Goal: Information Seeking & Learning: Learn about a topic

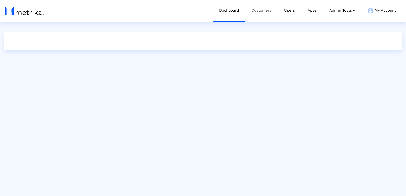
click at [257, 10] on link "Customers" at bounding box center [261, 10] width 33 height 21
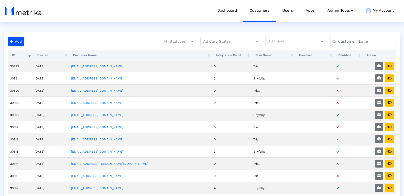
click at [350, 41] on input "text" at bounding box center [365, 41] width 60 height 5
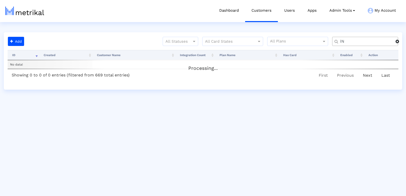
type input "İ"
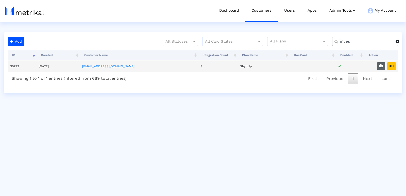
type input "inves"
click at [380, 65] on icon "button" at bounding box center [381, 66] width 4 height 4
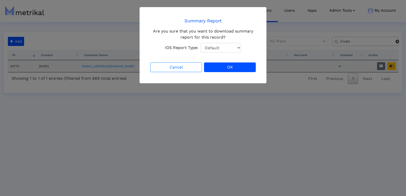
click at [231, 43] on select "Default Total Downloads New Downloads Redownloads" at bounding box center [220, 48] width 41 height 10
select select "1: 1"
click at [200, 43] on select "Default Total Downloads New Downloads Redownloads" at bounding box center [220, 48] width 41 height 10
drag, startPoint x: 241, startPoint y: 66, endPoint x: 256, endPoint y: 70, distance: 15.4
click at [241, 66] on button "OK" at bounding box center [230, 67] width 52 height 10
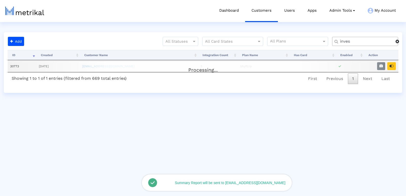
click at [393, 65] on div "Processing... ID Created Customer Name Integration Count Plan Name Has Card Ena…" at bounding box center [203, 67] width 391 height 35
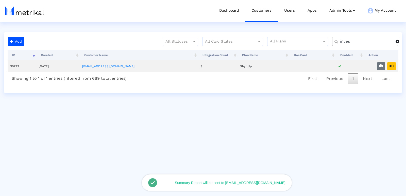
click at [399, 73] on div "Processing... ID Created Customer Name Integration Count Plan Name Has Card Ena…" at bounding box center [203, 67] width 398 height 35
click at [394, 68] on button "button" at bounding box center [391, 66] width 9 height 8
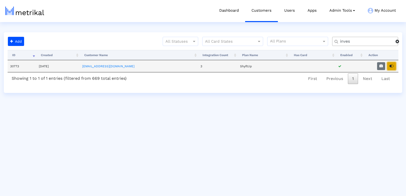
click at [394, 66] on button "button" at bounding box center [391, 66] width 9 height 8
click at [347, 43] on input "inves" at bounding box center [365, 41] width 59 height 5
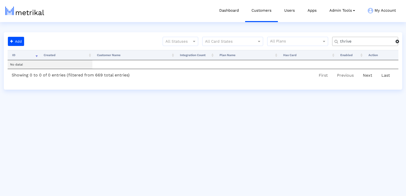
click at [348, 39] on input "thrive" at bounding box center [365, 41] width 59 height 5
type input "aura"
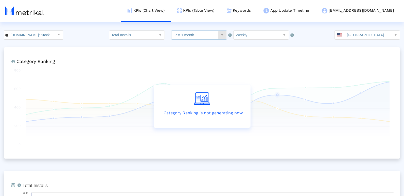
click at [185, 34] on input "Last 1 month" at bounding box center [194, 35] width 47 height 9
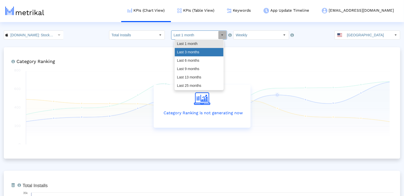
click at [184, 54] on div "Last 3 months" at bounding box center [199, 52] width 49 height 8
type input "Last 3 months"
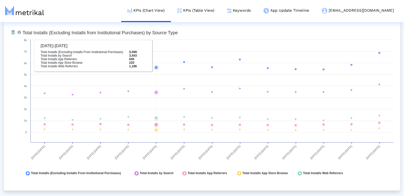
scroll to position [522, 0]
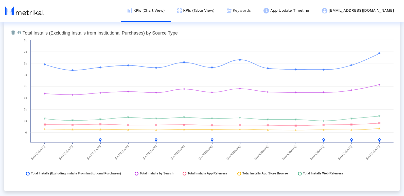
click at [257, 9] on link "Keywords" at bounding box center [239, 10] width 37 height 21
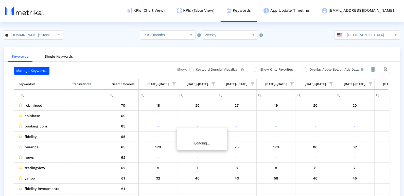
scroll to position [0, 261]
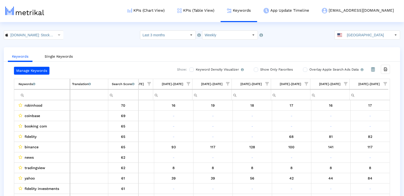
click at [387, 82] on span "Show filter options for column '09/14/25-09/20/25'" at bounding box center [386, 84] width 4 height 4
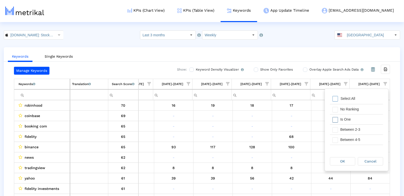
click at [365, 119] on div "Is One" at bounding box center [360, 119] width 45 height 10
click at [347, 130] on div "Between 2-3" at bounding box center [360, 130] width 45 height 10
click at [346, 136] on div "Between 4-5" at bounding box center [360, 140] width 45 height 10
click at [343, 138] on div "Between 6-10" at bounding box center [360, 139] width 45 height 10
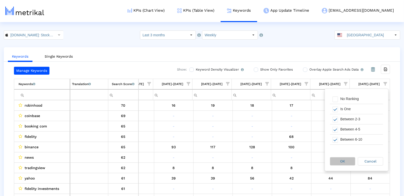
drag, startPoint x: 339, startPoint y: 159, endPoint x: 334, endPoint y: 149, distance: 11.5
click at [338, 157] on div "OK" at bounding box center [342, 161] width 25 height 8
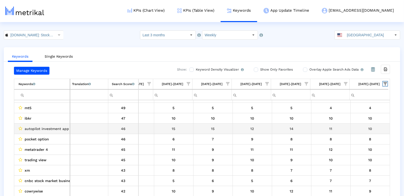
scroll to position [0, 0]
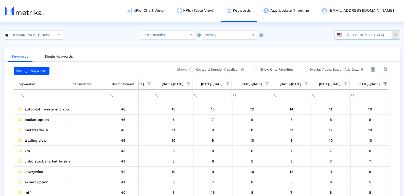
click at [356, 33] on input "United States" at bounding box center [368, 35] width 47 height 9
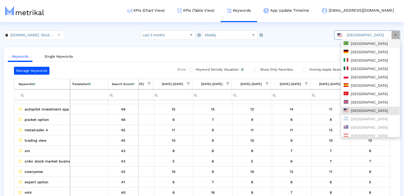
click at [353, 43] on div "Brazil" at bounding box center [371, 43] width 54 height 5
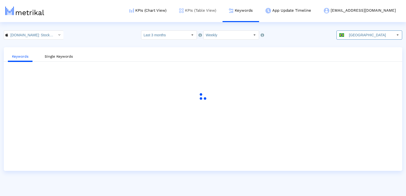
click at [220, 11] on link "KPIs (Table View)" at bounding box center [198, 10] width 50 height 21
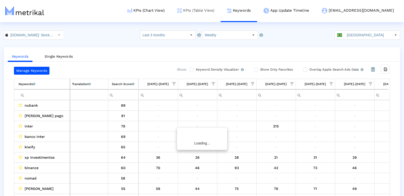
scroll to position [0, 261]
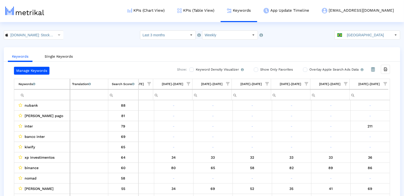
click at [385, 85] on span "Show filter options for column '09/14/25-09/20/25'" at bounding box center [386, 84] width 4 height 4
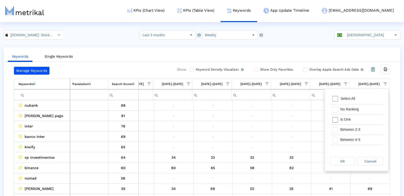
drag, startPoint x: 366, startPoint y: 119, endPoint x: 356, endPoint y: 129, distance: 14.0
click at [365, 120] on div "Is One" at bounding box center [360, 119] width 45 height 10
click at [355, 130] on div "Between 2-3" at bounding box center [360, 130] width 45 height 10
click at [347, 141] on div "Between 4-5" at bounding box center [360, 140] width 45 height 10
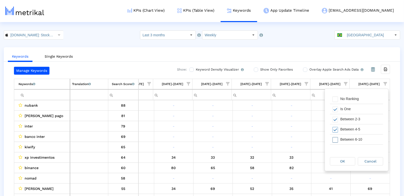
click at [347, 137] on div "Between 6-10" at bounding box center [360, 139] width 45 height 10
click at [345, 158] on div "OK" at bounding box center [342, 161] width 25 height 8
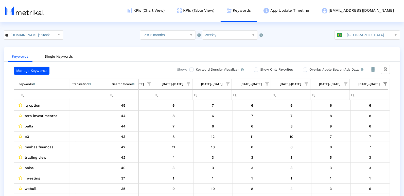
click at [357, 39] on crea-index "Investing.com: Stock Market < 909998122 > Select how far back from today you wo…" at bounding box center [202, 118] width 404 height 176
click at [358, 34] on input "Brazil" at bounding box center [368, 35] width 47 height 9
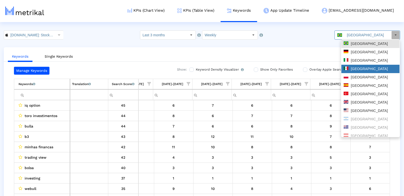
click at [351, 69] on div "Mexico" at bounding box center [371, 68] width 54 height 5
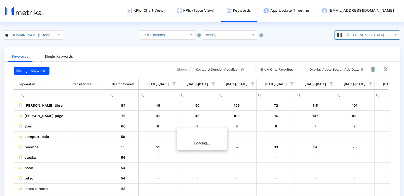
scroll to position [0, 261]
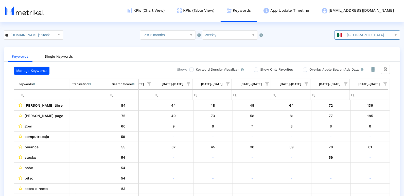
click at [384, 83] on span "Show filter options for column '09/14/25-09/20/25'" at bounding box center [386, 84] width 4 height 4
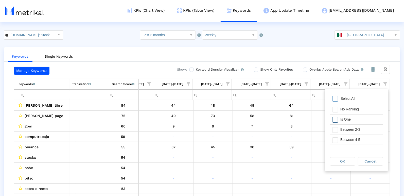
drag, startPoint x: 357, startPoint y: 121, endPoint x: 353, endPoint y: 127, distance: 6.7
click at [357, 121] on div "Is One" at bounding box center [360, 119] width 45 height 10
drag, startPoint x: 353, startPoint y: 127, endPoint x: 351, endPoint y: 130, distance: 4.1
click at [353, 127] on div "Between 2-3" at bounding box center [360, 130] width 45 height 10
click at [349, 142] on div "Between 4-5" at bounding box center [360, 140] width 45 height 10
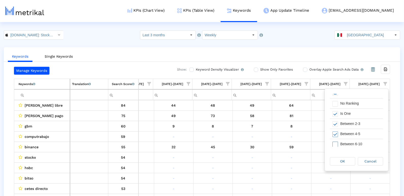
scroll to position [11, 0]
click at [344, 140] on div "Between 6-10" at bounding box center [360, 138] width 45 height 10
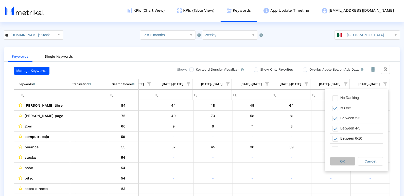
click at [347, 157] on div "OK" at bounding box center [342, 161] width 25 height 8
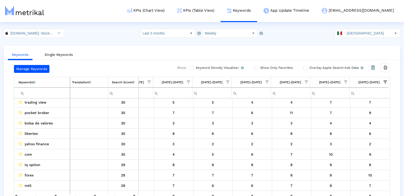
scroll to position [0, 0]
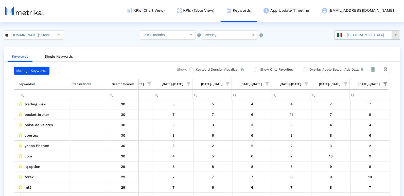
click at [377, 39] on input "Mexico" at bounding box center [368, 35] width 47 height 9
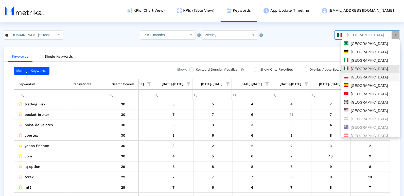
click at [364, 78] on div "Poland" at bounding box center [371, 77] width 54 height 5
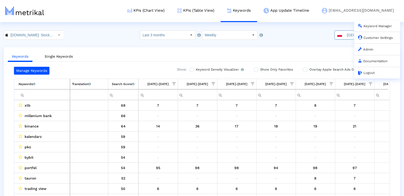
scroll to position [0, 221]
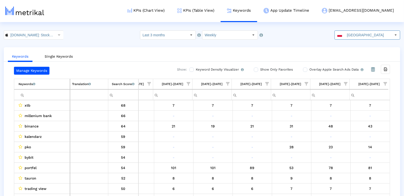
click at [387, 85] on span "Show filter options for column '09/14/25-09/20/25'" at bounding box center [386, 84] width 4 height 4
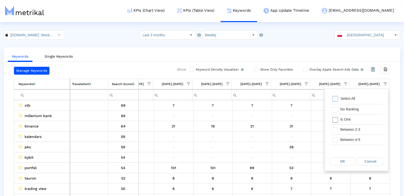
click at [351, 118] on div "Is One" at bounding box center [360, 119] width 45 height 10
drag, startPoint x: 347, startPoint y: 130, endPoint x: 346, endPoint y: 137, distance: 7.7
click at [347, 131] on div "Between 2-3" at bounding box center [360, 130] width 45 height 10
click at [346, 138] on div "Between 4-5" at bounding box center [360, 140] width 45 height 10
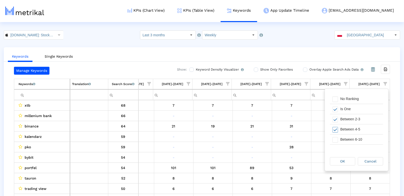
click at [345, 137] on div "Between 6-10" at bounding box center [360, 139] width 45 height 10
click at [345, 159] on div "OK" at bounding box center [342, 161] width 25 height 8
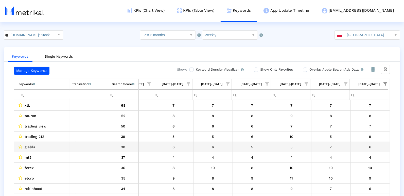
click at [33, 146] on span "giełda" at bounding box center [30, 147] width 11 height 7
copy span "giełda"
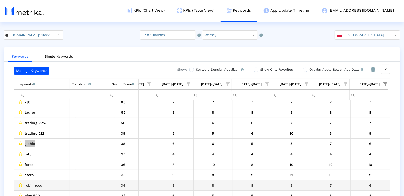
scroll to position [8, 0]
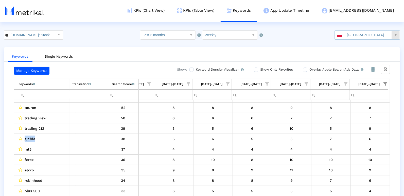
click at [359, 35] on input "Poland" at bounding box center [368, 35] width 47 height 9
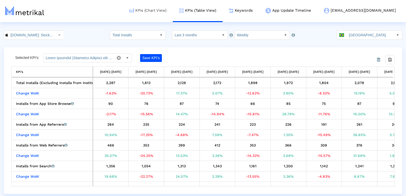
click at [170, 9] on link "KPIs (Chart View)" at bounding box center [148, 10] width 50 height 21
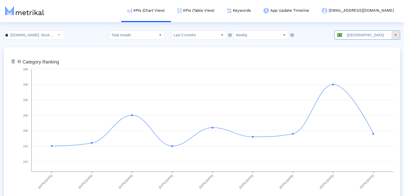
click at [370, 32] on input "[GEOGRAPHIC_DATA]" at bounding box center [368, 35] width 47 height 9
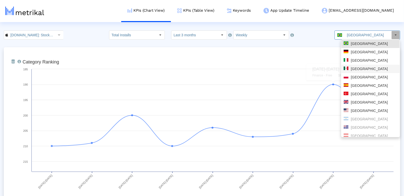
click at [354, 69] on div "[GEOGRAPHIC_DATA]" at bounding box center [371, 68] width 54 height 5
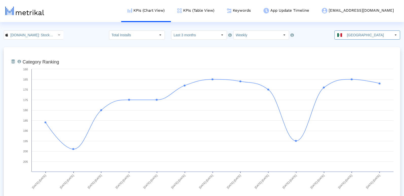
click at [360, 34] on input "[GEOGRAPHIC_DATA]" at bounding box center [368, 35] width 47 height 9
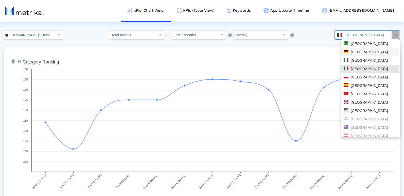
drag, startPoint x: 374, startPoint y: 43, endPoint x: 366, endPoint y: 42, distance: 7.9
click at [374, 43] on div "[GEOGRAPHIC_DATA]" at bounding box center [371, 43] width 54 height 5
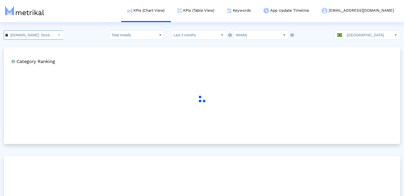
click at [38, 34] on input "[DOMAIN_NAME]: Stock Market < 909998122 >" at bounding box center [31, 35] width 46 height 9
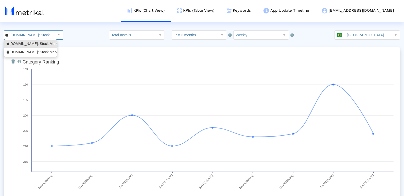
click at [31, 50] on div "[DOMAIN_NAME]: Stock Market <com.fusionmedia.investing>" at bounding box center [31, 52] width 48 height 5
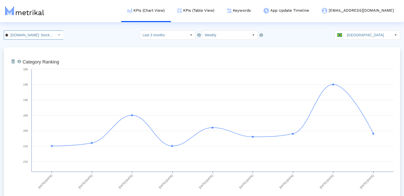
scroll to position [0, 58]
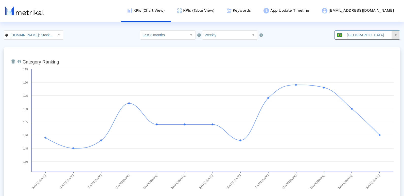
click at [363, 34] on input "[GEOGRAPHIC_DATA]" at bounding box center [368, 35] width 47 height 9
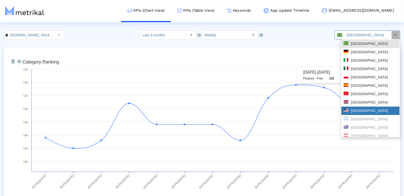
click at [356, 113] on div "[GEOGRAPHIC_DATA]" at bounding box center [371, 110] width 54 height 5
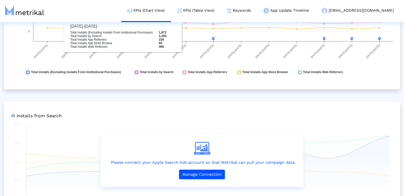
scroll to position [691, 0]
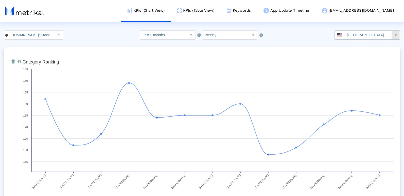
drag, startPoint x: 368, startPoint y: 34, endPoint x: 361, endPoint y: 36, distance: 7.0
click at [368, 34] on input "[GEOGRAPHIC_DATA]" at bounding box center [368, 35] width 47 height 9
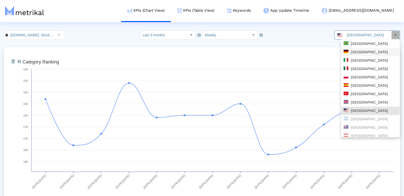
click at [355, 43] on div "[GEOGRAPHIC_DATA]" at bounding box center [371, 43] width 54 height 5
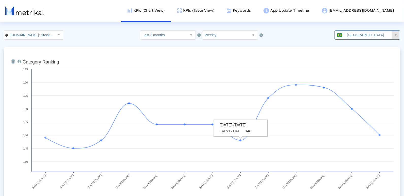
click at [359, 32] on input "[GEOGRAPHIC_DATA]" at bounding box center [368, 35] width 47 height 9
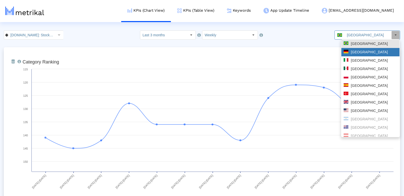
drag, startPoint x: 363, startPoint y: 54, endPoint x: 299, endPoint y: 55, distance: 64.7
click at [363, 54] on div "[GEOGRAPHIC_DATA]" at bounding box center [371, 52] width 54 height 5
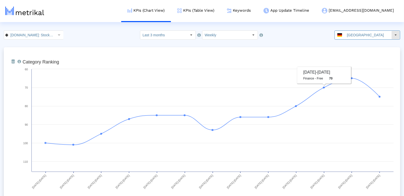
click at [355, 32] on input "[GEOGRAPHIC_DATA]" at bounding box center [368, 35] width 47 height 9
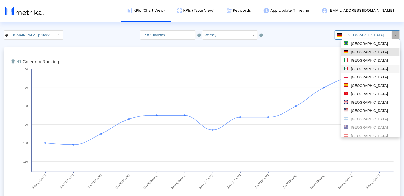
drag, startPoint x: 358, startPoint y: 69, endPoint x: 347, endPoint y: 73, distance: 11.6
click at [358, 70] on div "[GEOGRAPHIC_DATA]" at bounding box center [371, 68] width 54 height 5
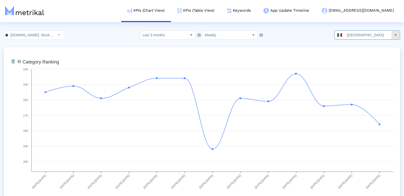
click at [380, 35] on input "[GEOGRAPHIC_DATA]" at bounding box center [368, 35] width 47 height 9
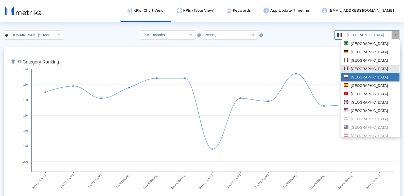
click at [356, 77] on div "[GEOGRAPHIC_DATA]" at bounding box center [371, 77] width 54 height 5
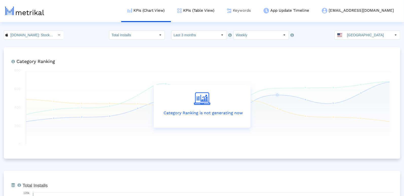
click at [257, 11] on link "Keywords" at bounding box center [239, 10] width 37 height 21
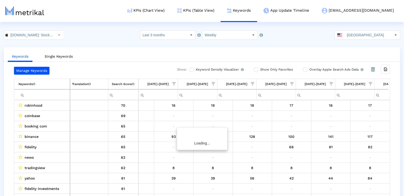
scroll to position [0, 261]
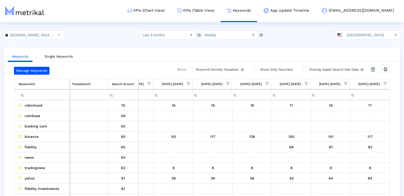
click at [384, 83] on span "Show filter options for column '09/14/25-09/20/25'" at bounding box center [386, 84] width 4 height 4
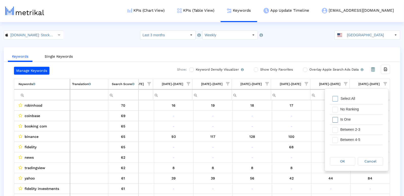
click at [350, 118] on div "Is One" at bounding box center [360, 119] width 45 height 10
click at [345, 128] on div "Between 2-3" at bounding box center [360, 130] width 45 height 10
click at [345, 137] on div "Between 4-5" at bounding box center [360, 140] width 45 height 10
click at [342, 143] on div "Between 6-10" at bounding box center [360, 147] width 45 height 10
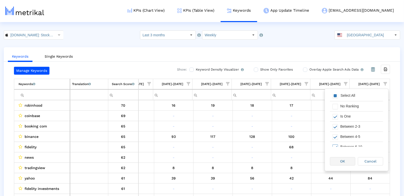
click at [341, 162] on span "OK" at bounding box center [342, 161] width 5 height 4
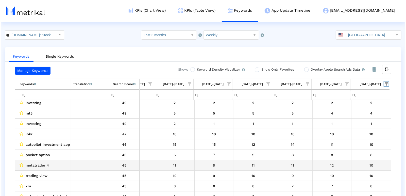
scroll to position [43, 0]
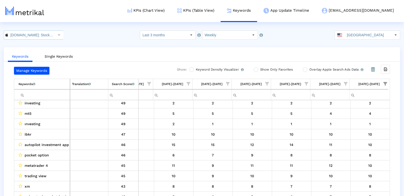
click at [18, 38] on input "Investing.com: Stock Market < 909998122 >" at bounding box center [31, 35] width 46 height 9
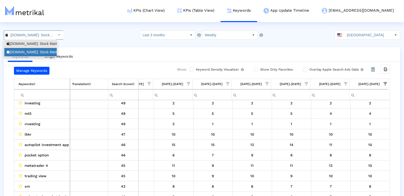
drag, startPoint x: 19, startPoint y: 49, endPoint x: 89, endPoint y: 57, distance: 69.6
click at [19, 50] on div "Investing.com: Stock Market <com.fusionmedia.investing>" at bounding box center [31, 52] width 48 height 5
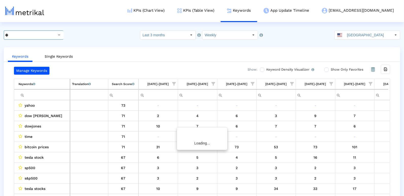
scroll to position [0, 261]
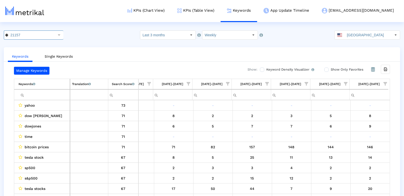
click at [386, 82] on span "Show filter options for column '09/14/25-09/20/25'" at bounding box center [386, 84] width 4 height 4
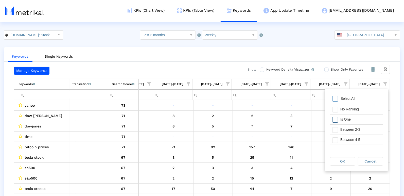
click at [347, 118] on div "Is One" at bounding box center [360, 119] width 45 height 10
click at [343, 126] on div "Between 2-3" at bounding box center [360, 130] width 45 height 10
click at [340, 142] on div "Between 4-5" at bounding box center [360, 140] width 45 height 10
click at [340, 139] on div "Between 6-10" at bounding box center [360, 139] width 45 height 10
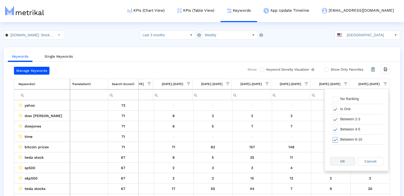
click at [339, 162] on div "OK" at bounding box center [342, 161] width 25 height 8
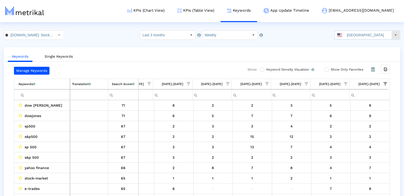
click at [375, 34] on input "United States" at bounding box center [368, 35] width 47 height 9
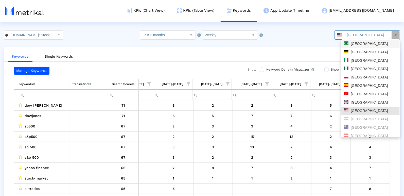
click at [357, 46] on div "Brazil" at bounding box center [371, 43] width 54 height 5
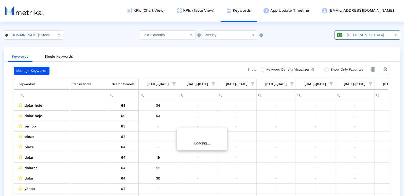
scroll to position [0, 261]
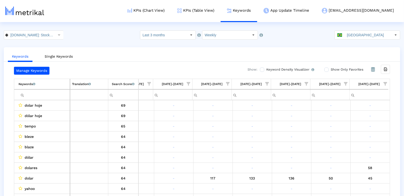
click at [386, 82] on span "Show filter options for column '09/14/25-09/20/25'" at bounding box center [386, 84] width 4 height 4
click at [359, 120] on div "Is One" at bounding box center [360, 119] width 45 height 10
click at [358, 128] on div "Between 2-3" at bounding box center [360, 130] width 45 height 10
click at [352, 138] on div "Between 4-5" at bounding box center [360, 140] width 45 height 10
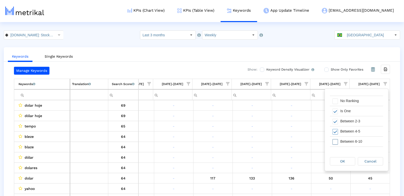
click at [344, 142] on div "Between 6-10" at bounding box center [360, 141] width 45 height 10
click at [342, 160] on span "OK" at bounding box center [342, 161] width 5 height 4
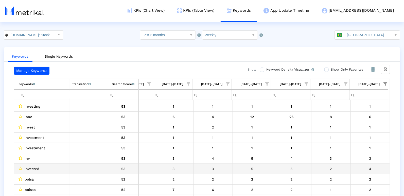
scroll to position [72, 261]
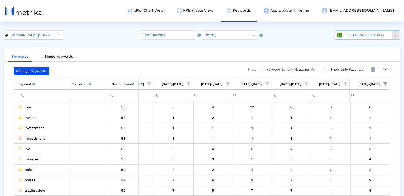
click at [363, 35] on input "Brazil" at bounding box center [368, 35] width 47 height 9
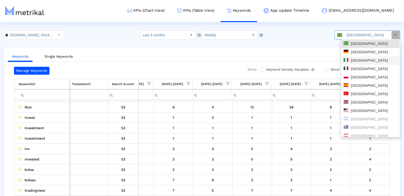
click at [356, 54] on div "Germany" at bounding box center [371, 52] width 54 height 5
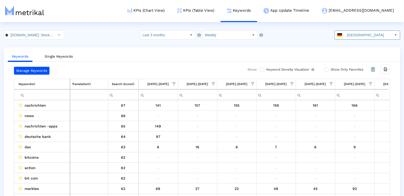
scroll to position [0, 261]
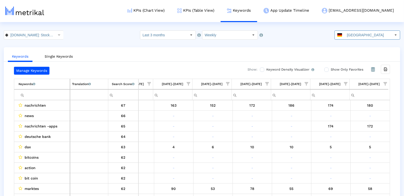
click at [385, 82] on span "Show filter options for column '09/14/25-09/20/25'" at bounding box center [386, 84] width 4 height 4
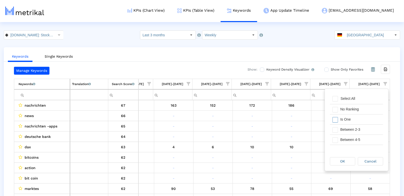
click at [343, 121] on div "Is One" at bounding box center [360, 119] width 45 height 10
click at [342, 130] on div "Between 2-3" at bounding box center [360, 130] width 45 height 10
click at [341, 140] on div "Between 4-5" at bounding box center [360, 140] width 45 height 10
click at [345, 138] on div "Between 6-10" at bounding box center [360, 139] width 45 height 10
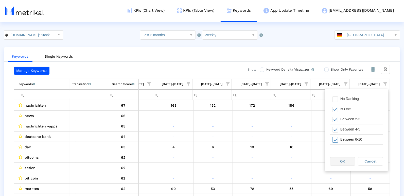
click at [339, 158] on div "OK" at bounding box center [342, 161] width 25 height 8
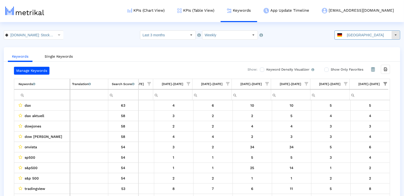
drag, startPoint x: 350, startPoint y: 31, endPoint x: 336, endPoint y: 34, distance: 14.0
click at [350, 31] on div "Germany" at bounding box center [363, 35] width 57 height 9
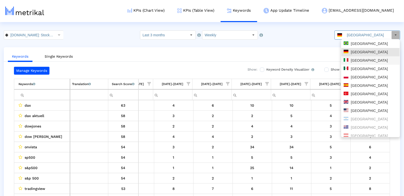
click at [355, 64] on div "Italy" at bounding box center [370, 60] width 58 height 8
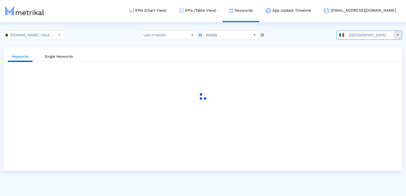
drag, startPoint x: 371, startPoint y: 36, endPoint x: 367, endPoint y: 44, distance: 8.7
click at [371, 36] on input "Italy" at bounding box center [369, 35] width 47 height 9
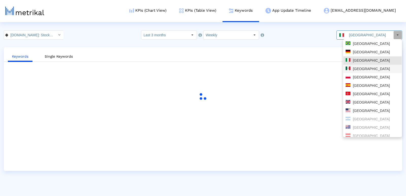
click at [361, 68] on div "Mexico" at bounding box center [372, 68] width 54 height 5
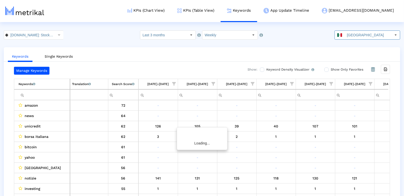
scroll to position [0, 261]
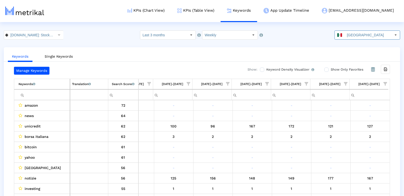
click at [386, 83] on span "Show filter options for column '09/14/25-09/20/25'" at bounding box center [386, 84] width 4 height 4
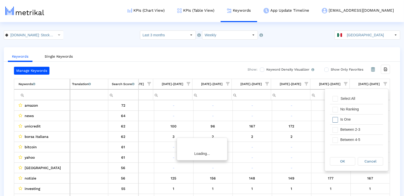
scroll to position [0, 261]
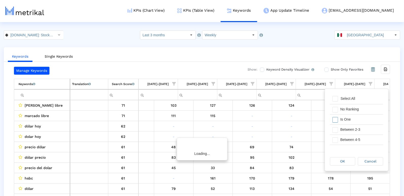
drag, startPoint x: 349, startPoint y: 122, endPoint x: 345, endPoint y: 133, distance: 12.1
click at [349, 123] on div "Is One" at bounding box center [360, 119] width 45 height 10
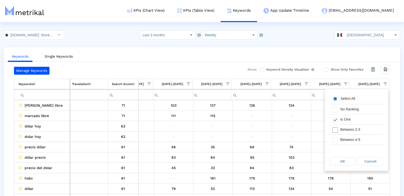
click at [345, 133] on div "Between 2-3" at bounding box center [360, 130] width 45 height 10
click at [344, 140] on div "Between 4-5" at bounding box center [360, 140] width 45 height 10
click at [342, 137] on div "Between 6-10" at bounding box center [360, 138] width 45 height 10
click at [340, 165] on div "OK" at bounding box center [342, 161] width 25 height 8
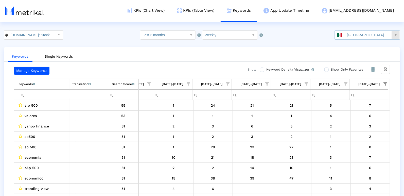
click at [375, 36] on input "Mexico" at bounding box center [368, 35] width 47 height 9
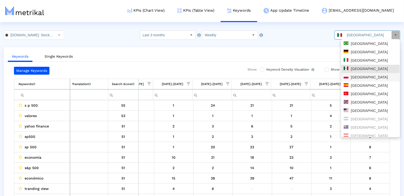
click at [354, 77] on div "Poland" at bounding box center [371, 77] width 54 height 5
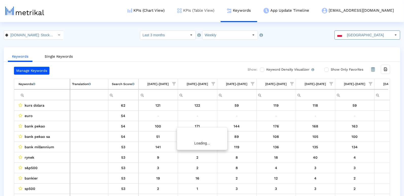
scroll to position [0, 221]
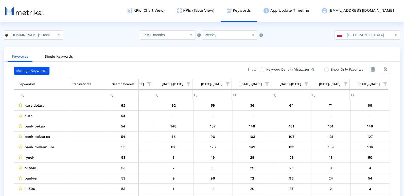
click at [384, 82] on span "Show filter options for column '09/14/25-09/20/25'" at bounding box center [386, 84] width 4 height 4
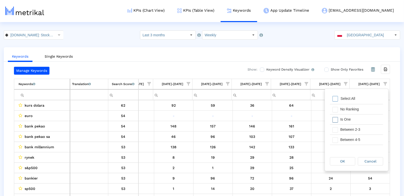
drag, startPoint x: 338, startPoint y: 117, endPoint x: 338, endPoint y: 128, distance: 11.7
click at [339, 117] on div "Is One" at bounding box center [360, 119] width 45 height 10
click at [338, 131] on div "Between 2-3" at bounding box center [360, 130] width 45 height 10
click at [338, 145] on div "Between 6-10" at bounding box center [360, 150] width 45 height 10
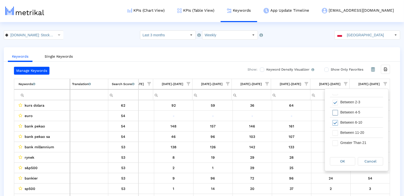
click at [337, 110] on span "Filter options" at bounding box center [336, 113] width 6 height 6
drag, startPoint x: 338, startPoint y: 158, endPoint x: 274, endPoint y: 114, distance: 77.9
click at [337, 156] on div "OK Cancel" at bounding box center [356, 161] width 63 height 19
click at [338, 163] on div "OK" at bounding box center [342, 161] width 25 height 8
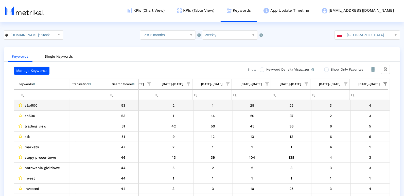
click at [50, 104] on div "s&p500" at bounding box center [43, 105] width 49 height 7
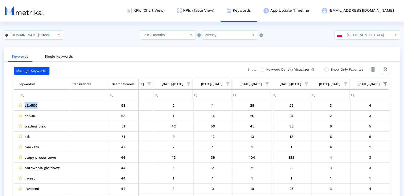
copy span "s&p500"
